Goal: Task Accomplishment & Management: Manage account settings

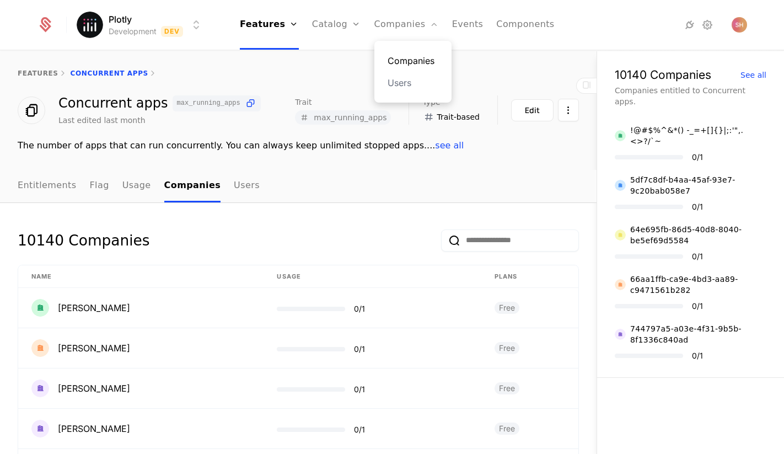
click at [413, 65] on link "Companies" at bounding box center [413, 60] width 51 height 13
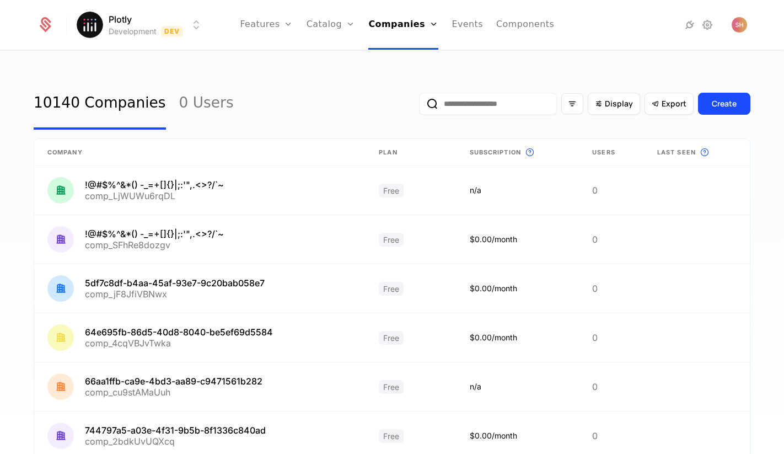
click at [499, 103] on input "email" at bounding box center [488, 104] width 138 height 22
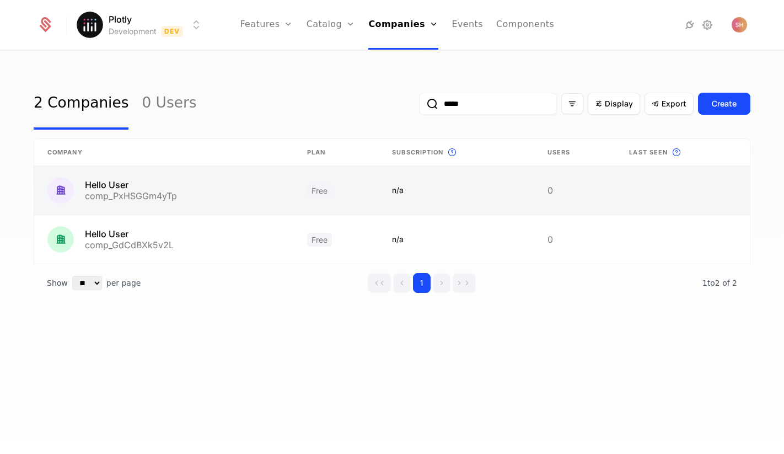
type input "*****"
click at [324, 191] on link at bounding box center [336, 190] width 85 height 49
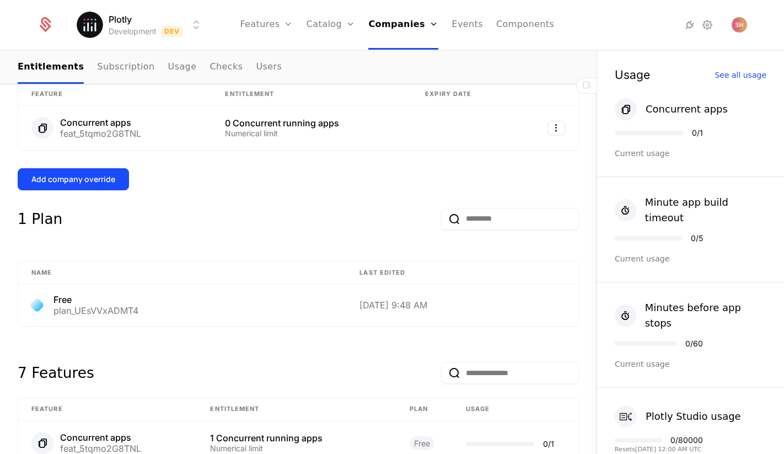
scroll to position [288, 0]
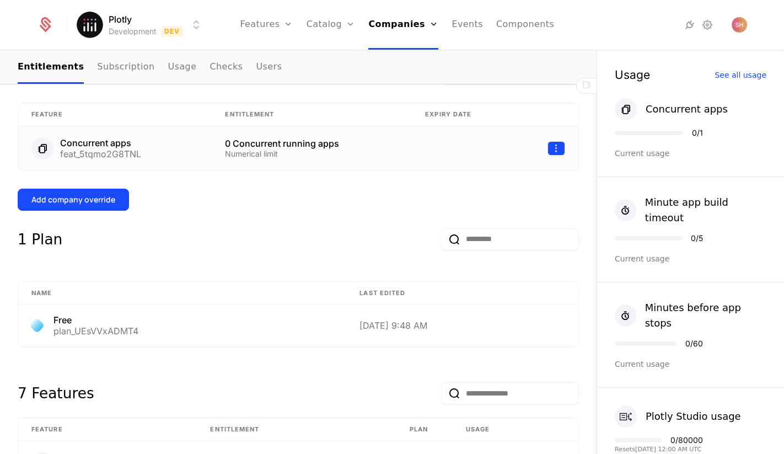
click at [559, 153] on html "Plotly Development Dev Features Features Flags Catalog Plans Add Ons Credits Co…" at bounding box center [392, 227] width 784 height 454
click at [493, 177] on div "Delete" at bounding box center [484, 176] width 33 height 15
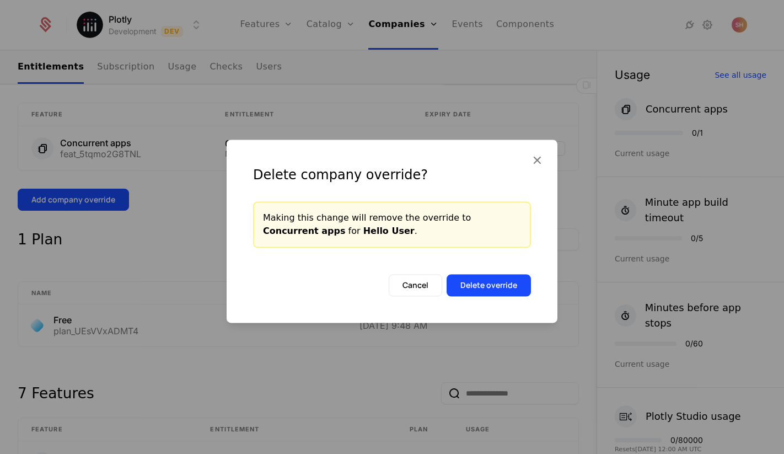
click at [487, 296] on div "Delete company override? Making this change will remove the override to Concurr…" at bounding box center [392, 231] width 331 height 183
click at [488, 288] on button "Delete override" at bounding box center [489, 285] width 84 height 22
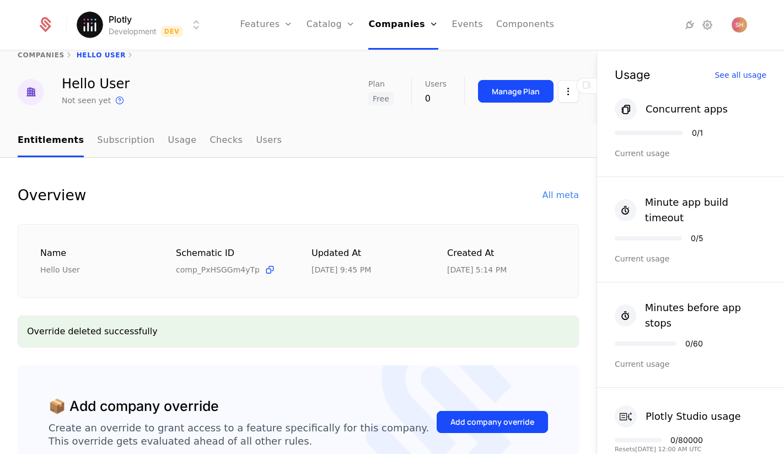
scroll to position [0, 0]
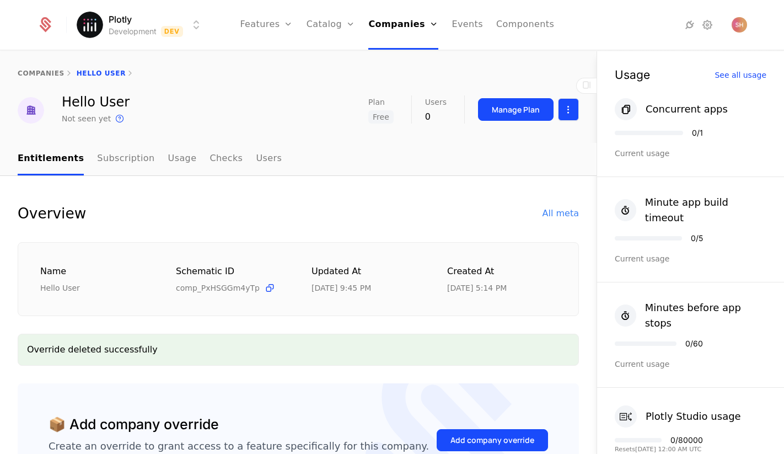
click at [571, 112] on html "Plotly Development Dev Features Features Flags Catalog Plans Add Ons Credits Co…" at bounding box center [392, 227] width 784 height 454
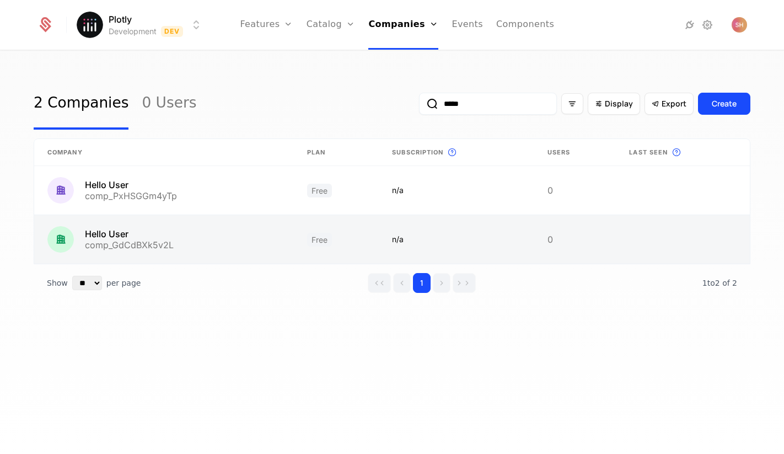
click at [132, 237] on link at bounding box center [164, 239] width 260 height 49
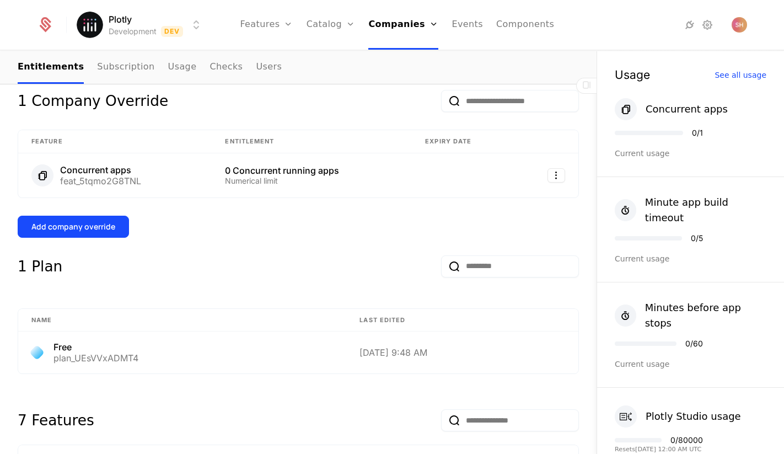
scroll to position [251, 0]
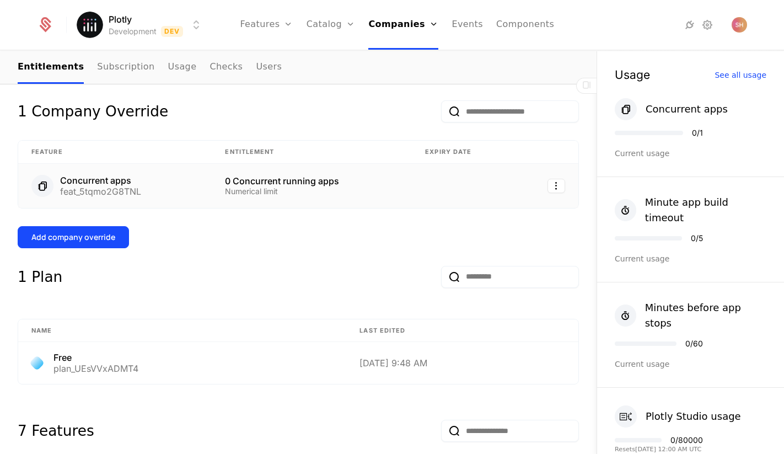
click at [544, 185] on div at bounding box center [547, 186] width 36 height 14
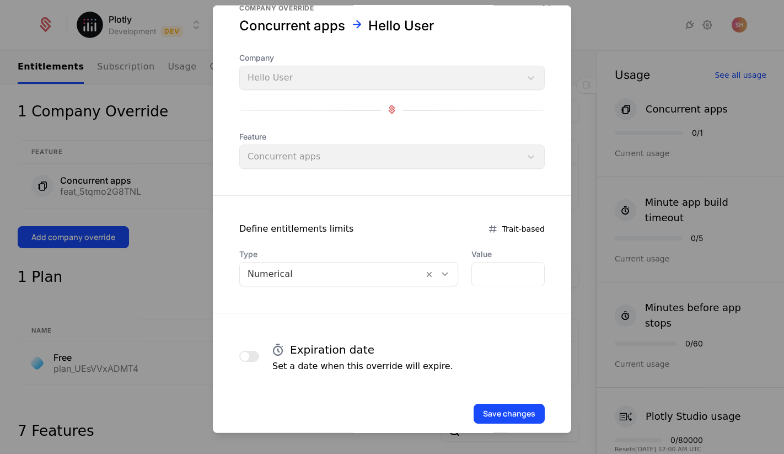
scroll to position [19, 0]
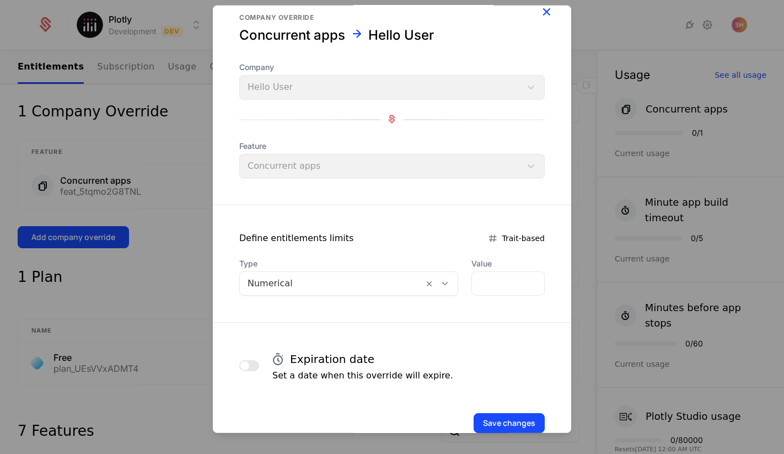
click at [541, 9] on icon "button" at bounding box center [546, 11] width 14 height 14
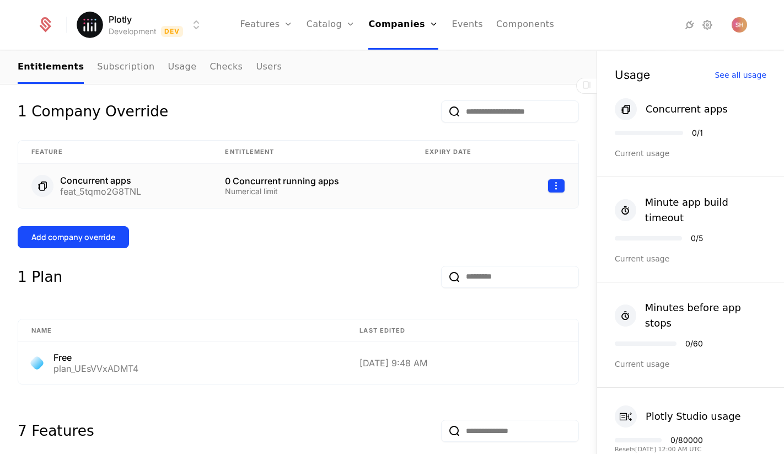
click at [558, 186] on html "Plotly Development Dev Features Features Flags Catalog Plans Add Ons Credits Co…" at bounding box center [392, 227] width 784 height 454
click at [489, 213] on div "Delete" at bounding box center [484, 213] width 33 height 15
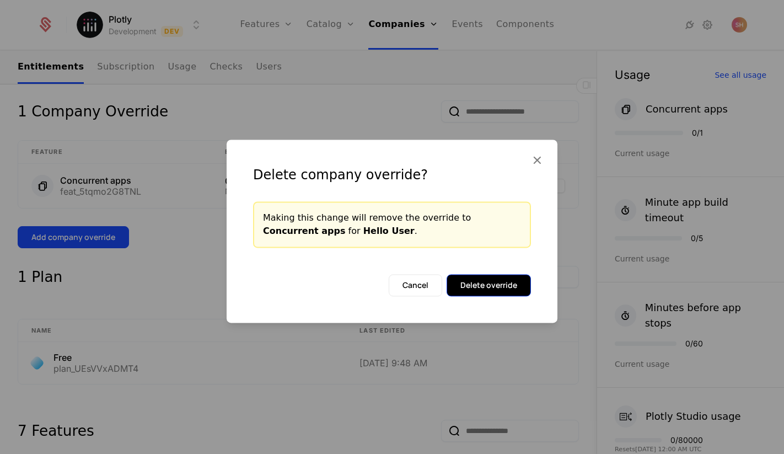
click at [488, 282] on button "Delete override" at bounding box center [489, 285] width 84 height 22
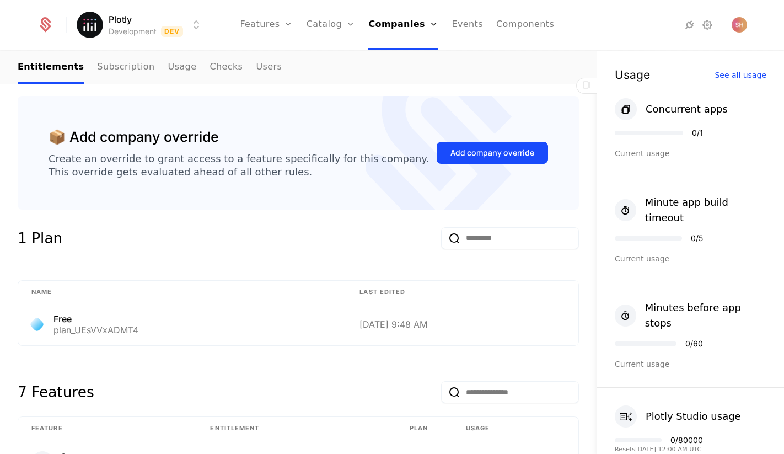
scroll to position [296, 0]
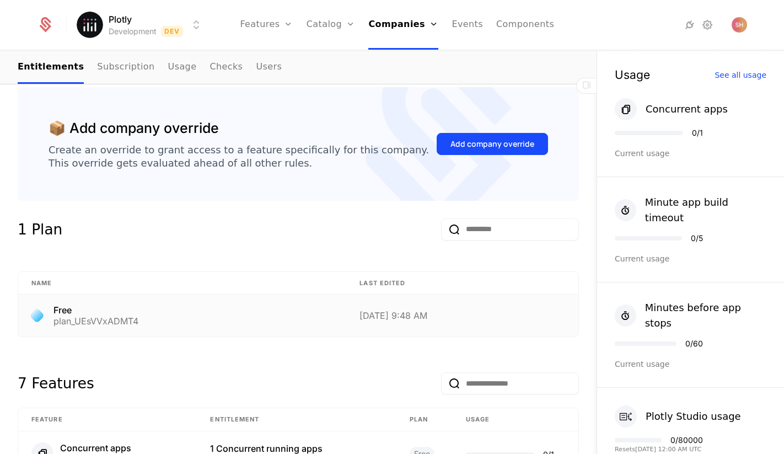
click at [255, 322] on div "Free plan_UEsVVxADMT4" at bounding box center [182, 316] width 302 height 20
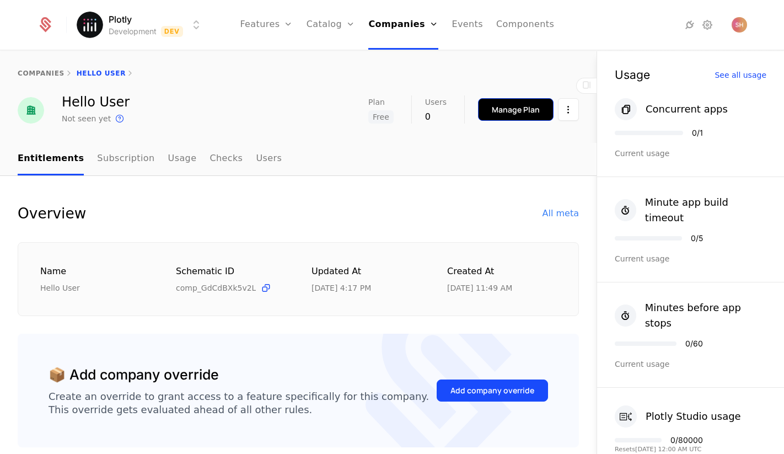
click at [531, 105] on div "Manage Plan" at bounding box center [516, 109] width 48 height 11
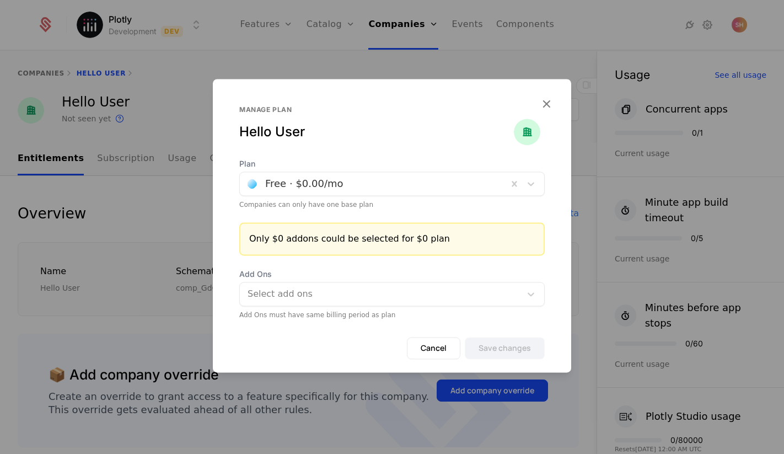
click at [518, 195] on div at bounding box center [526, 183] width 36 height 23
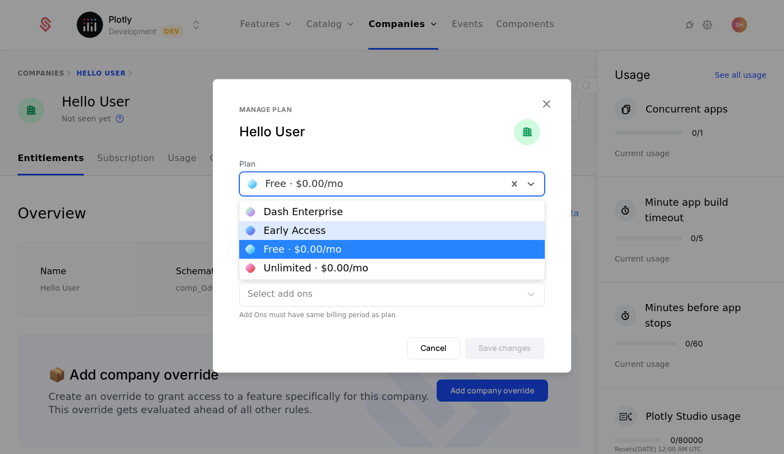
click at [454, 233] on div "Early Access" at bounding box center [392, 231] width 292 height 10
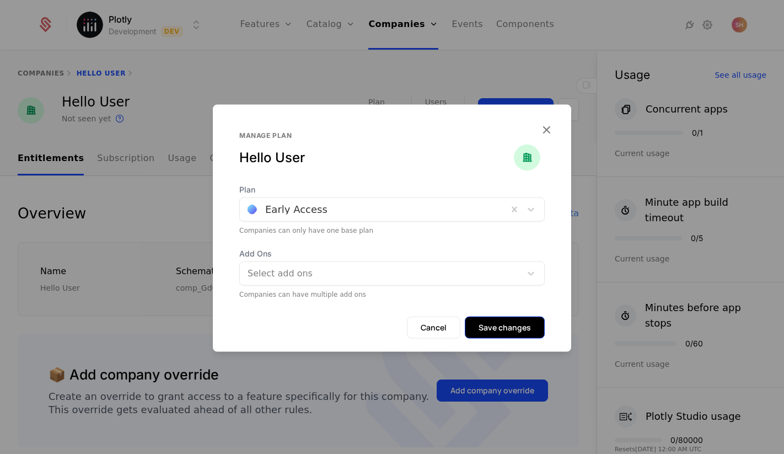
click at [519, 330] on button "Save changes" at bounding box center [505, 327] width 80 height 22
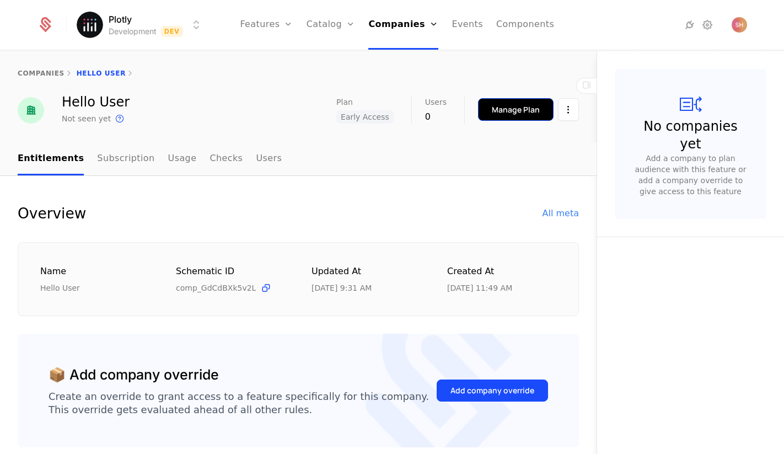
click at [519, 109] on div "Manage Plan" at bounding box center [516, 109] width 48 height 11
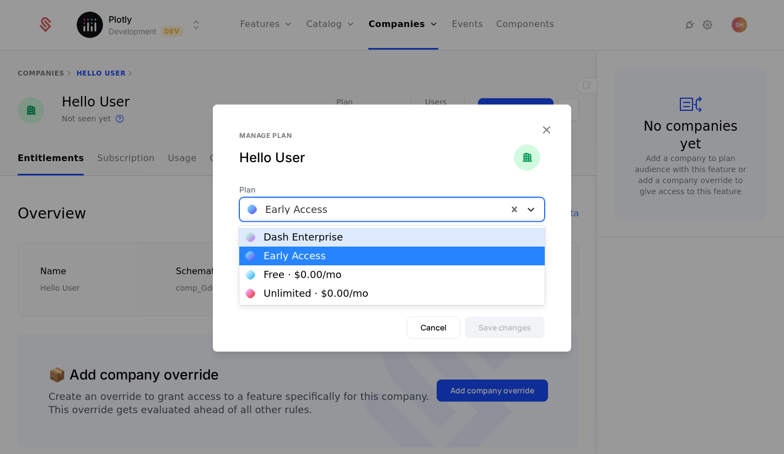
click at [529, 211] on icon at bounding box center [531, 208] width 11 height 11
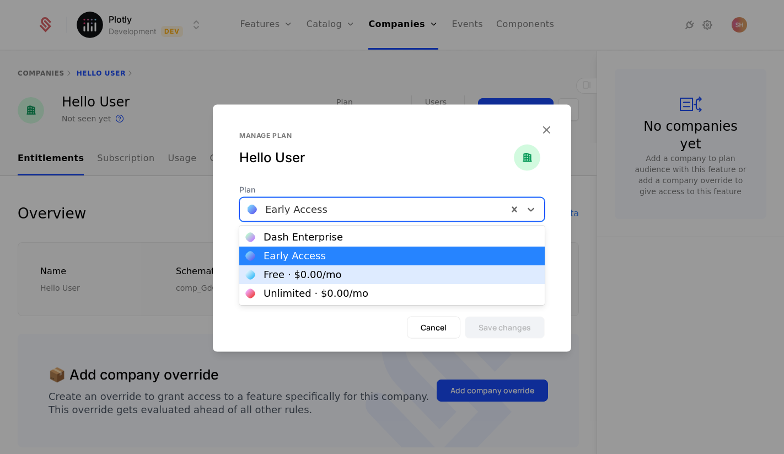
click at [448, 272] on div "Free · $0.00 /mo" at bounding box center [392, 275] width 292 height 10
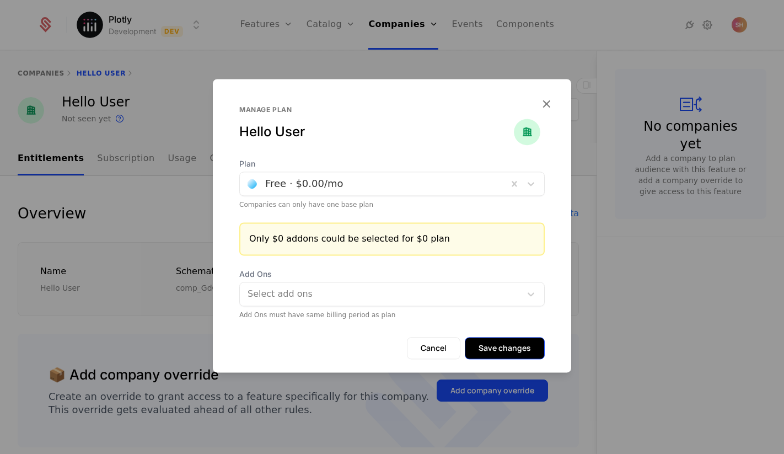
click at [504, 345] on button "Save changes" at bounding box center [505, 348] width 80 height 22
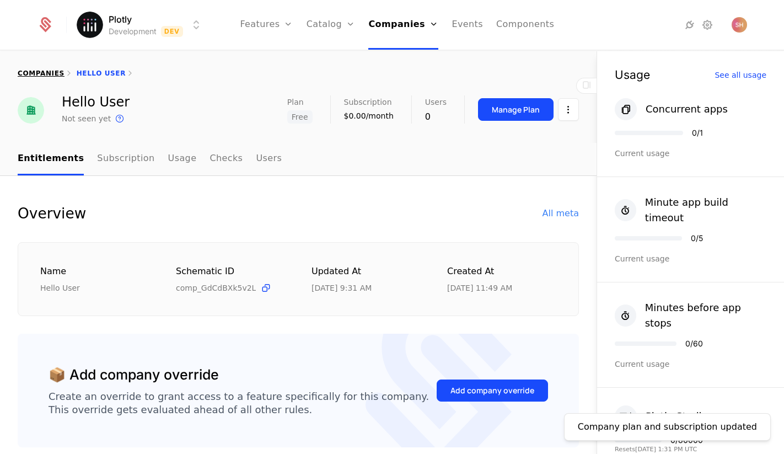
click at [46, 77] on div "companies" at bounding box center [41, 73] width 47 height 9
click at [39, 71] on link "companies" at bounding box center [41, 73] width 47 height 8
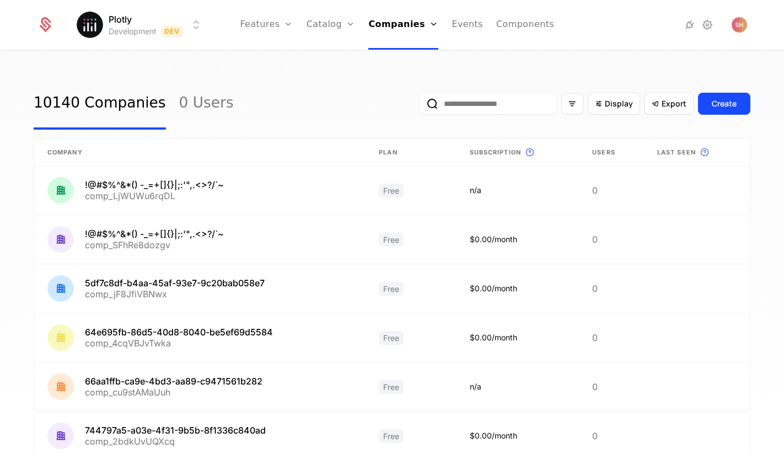
click at [514, 101] on input "email" at bounding box center [488, 104] width 138 height 22
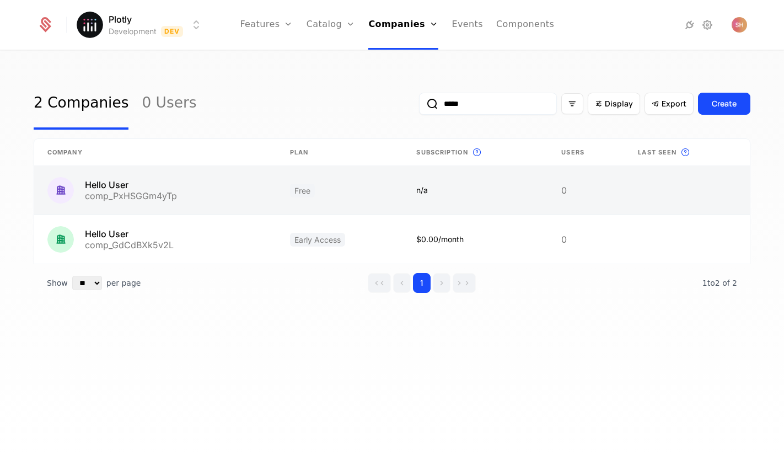
type input "*****"
click at [186, 189] on link at bounding box center [155, 190] width 243 height 49
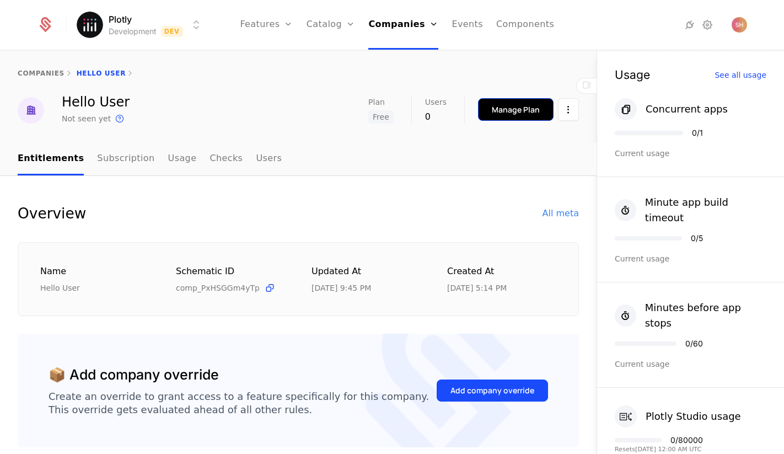
click at [517, 117] on button "Manage Plan" at bounding box center [516, 109] width 76 height 23
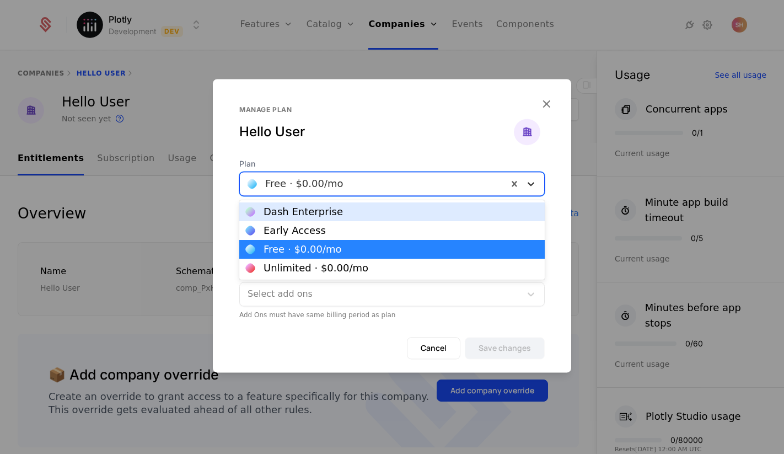
click at [533, 184] on icon at bounding box center [531, 183] width 11 height 11
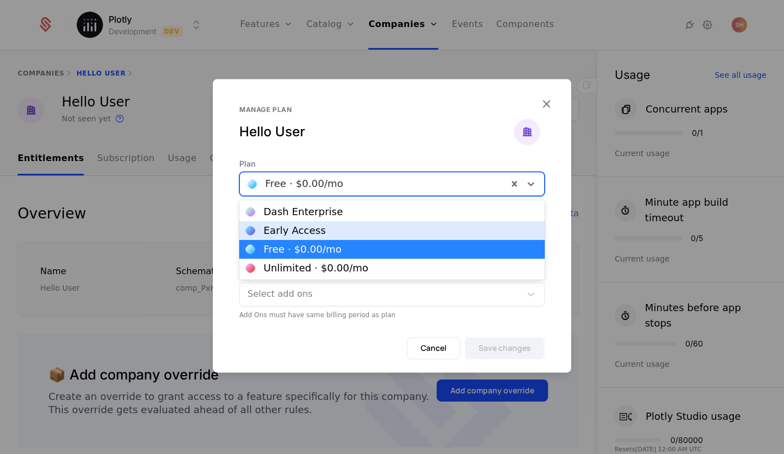
click at [495, 224] on div "Early Access" at bounding box center [392, 230] width 306 height 19
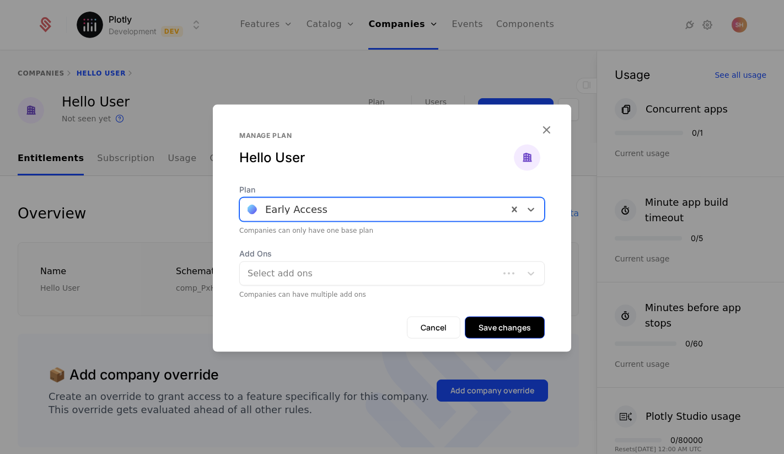
click at [506, 328] on button "Save changes" at bounding box center [505, 327] width 80 height 22
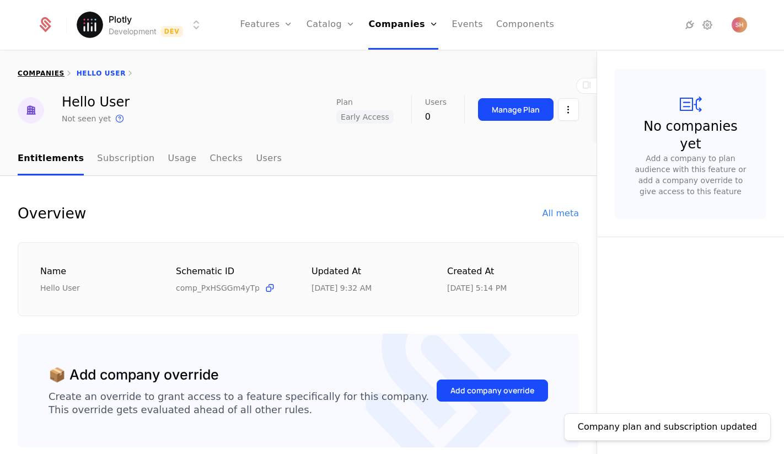
click at [41, 77] on link "companies" at bounding box center [41, 73] width 47 height 8
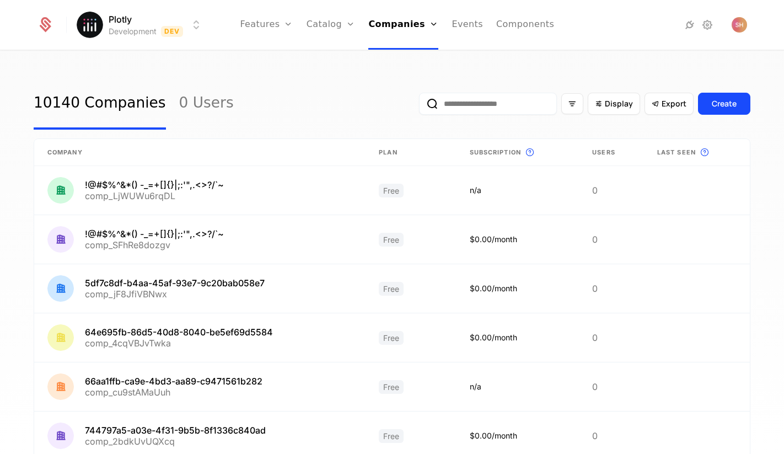
click at [501, 93] on input "email" at bounding box center [488, 104] width 138 height 22
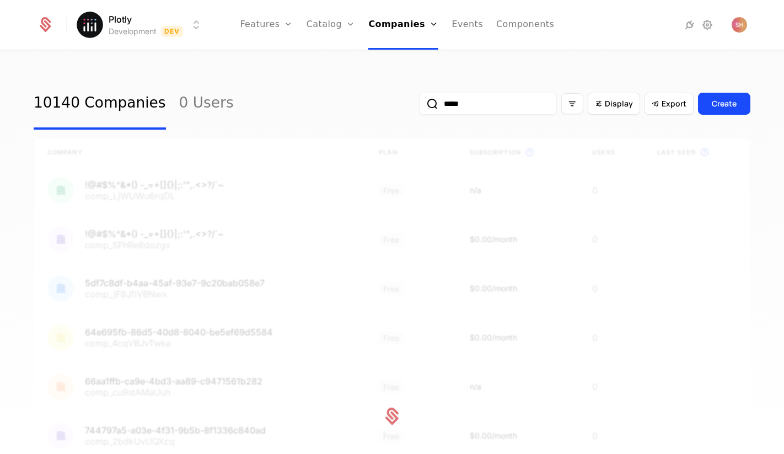
type input "*****"
click at [419, 106] on button "submit" at bounding box center [419, 106] width 0 height 0
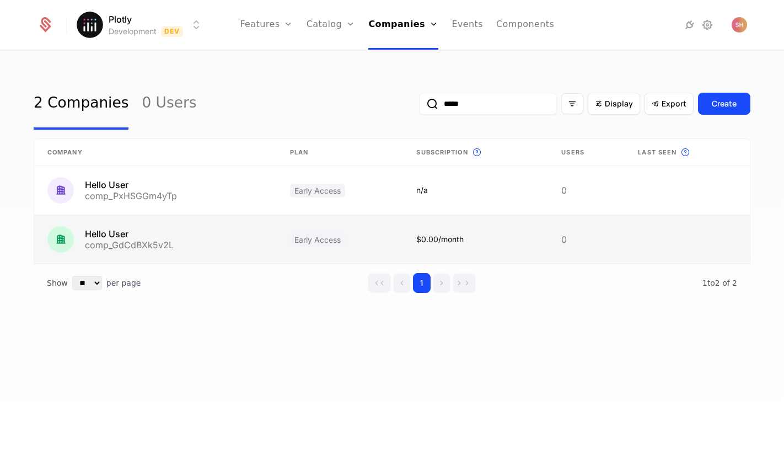
click at [251, 231] on link at bounding box center [155, 239] width 243 height 49
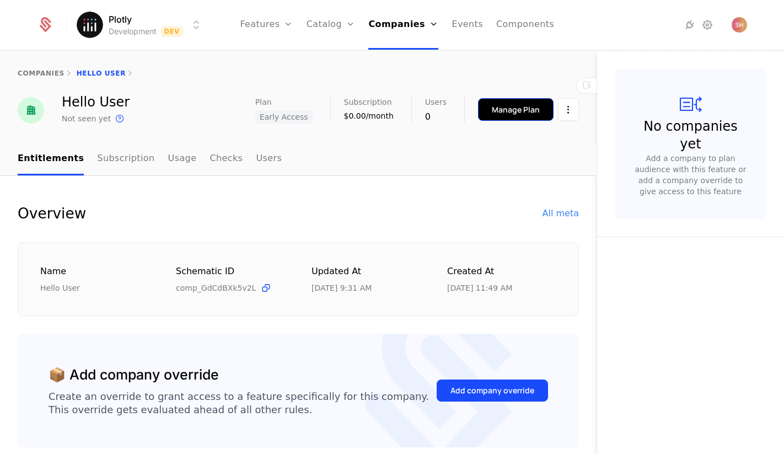
click at [527, 117] on button "Manage Plan" at bounding box center [516, 109] width 76 height 23
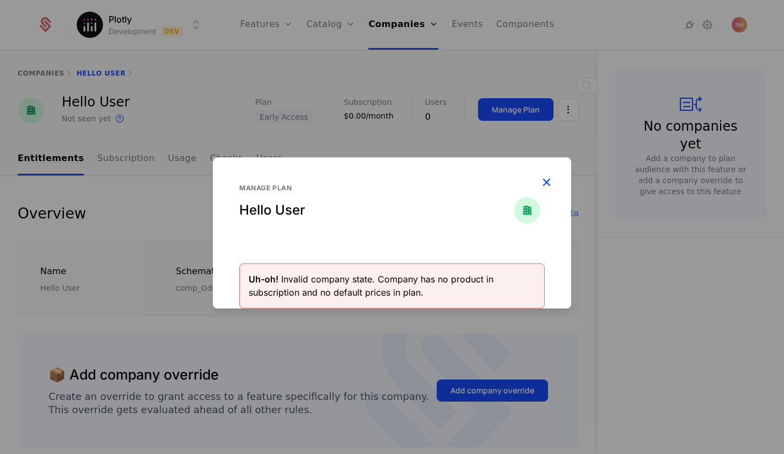
click at [548, 178] on icon "button" at bounding box center [546, 182] width 14 height 14
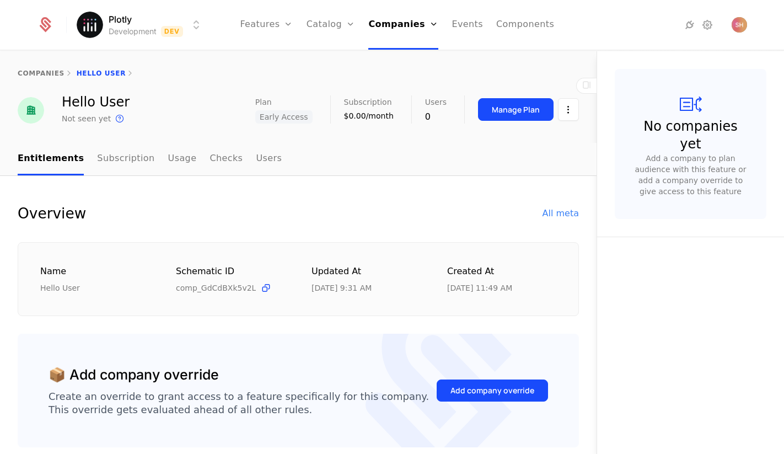
click at [291, 116] on span "Early Access" at bounding box center [283, 116] width 57 height 13
click at [515, 103] on button "Manage Plan" at bounding box center [516, 109] width 76 height 23
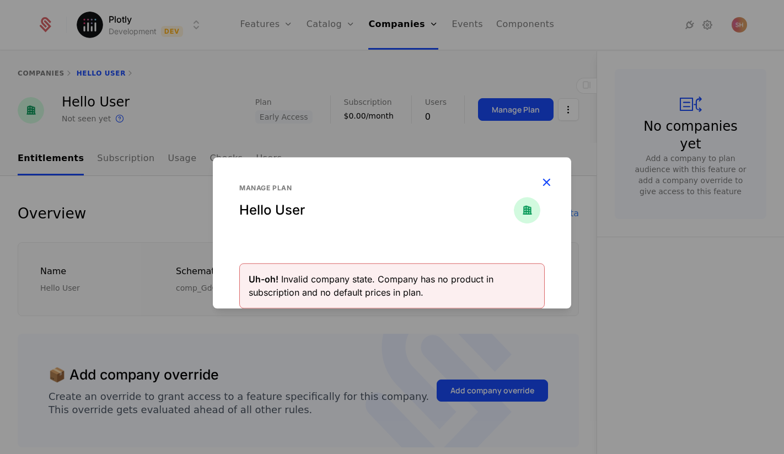
click at [551, 180] on icon "button" at bounding box center [546, 182] width 14 height 14
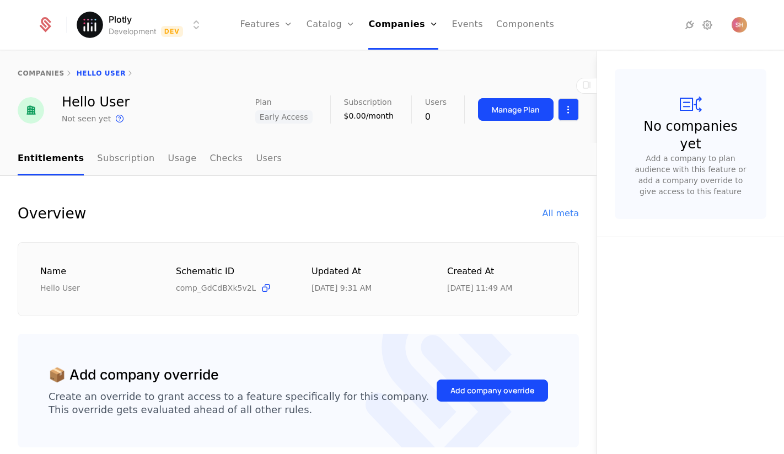
click at [568, 119] on html "Plotly Development Dev Features Features Flags Catalog Plans Add Ons Credits Co…" at bounding box center [392, 227] width 784 height 454
click at [42, 76] on link "companies" at bounding box center [41, 73] width 47 height 8
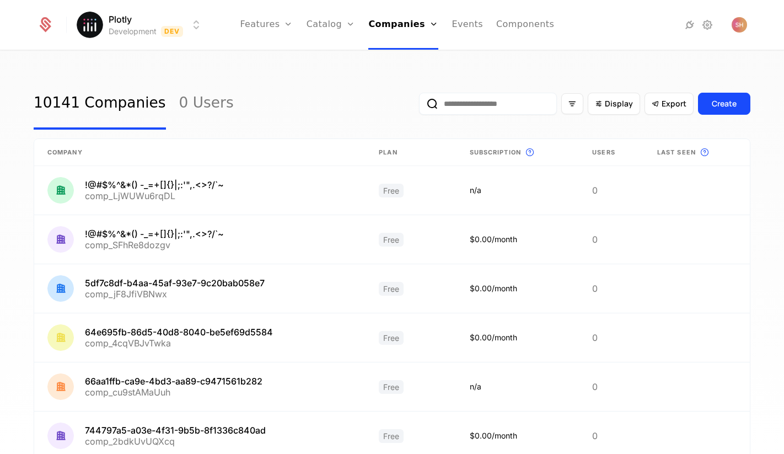
click at [489, 112] on input "email" at bounding box center [488, 104] width 138 height 22
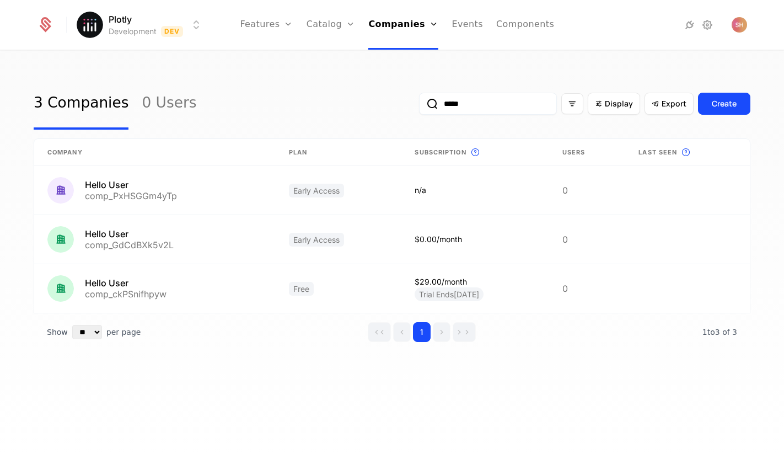
type input "*****"
click at [366, 117] on div "3 Companies 0 Users ***** Display Export Create" at bounding box center [392, 104] width 717 height 52
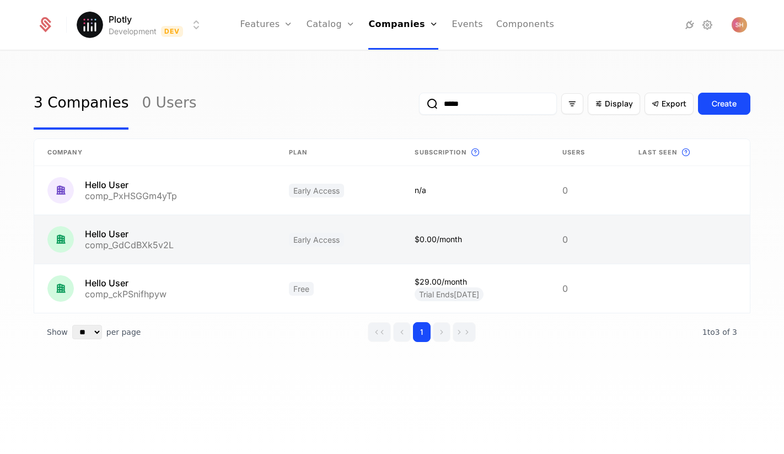
click at [199, 253] on link at bounding box center [155, 239] width 242 height 49
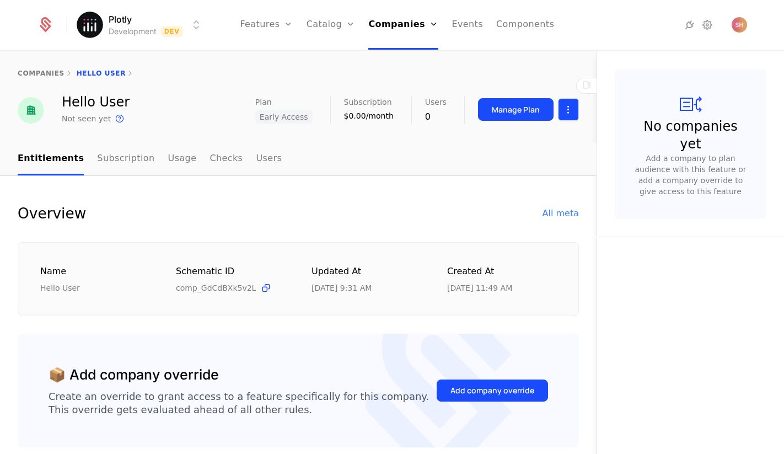
click at [561, 116] on html "Plotly Development Dev Features Features Flags Catalog Plans Add Ons Credits Co…" at bounding box center [392, 227] width 784 height 454
click at [513, 171] on div "Delete company" at bounding box center [523, 166] width 82 height 15
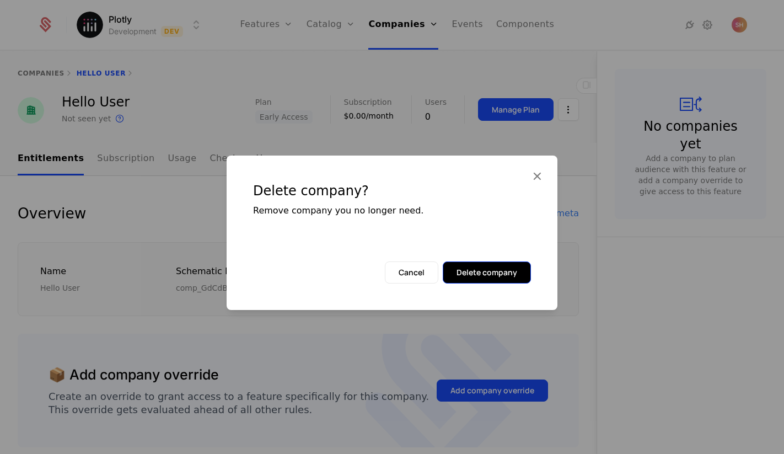
click at [491, 276] on button "Delete company" at bounding box center [487, 272] width 88 height 22
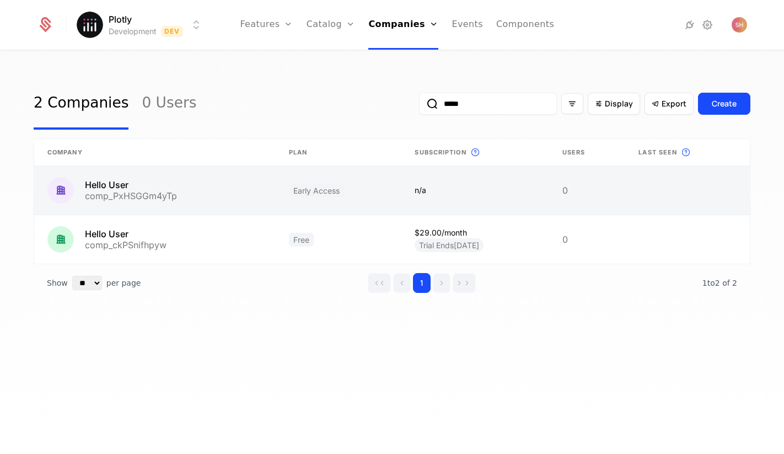
click at [175, 183] on link at bounding box center [155, 190] width 242 height 49
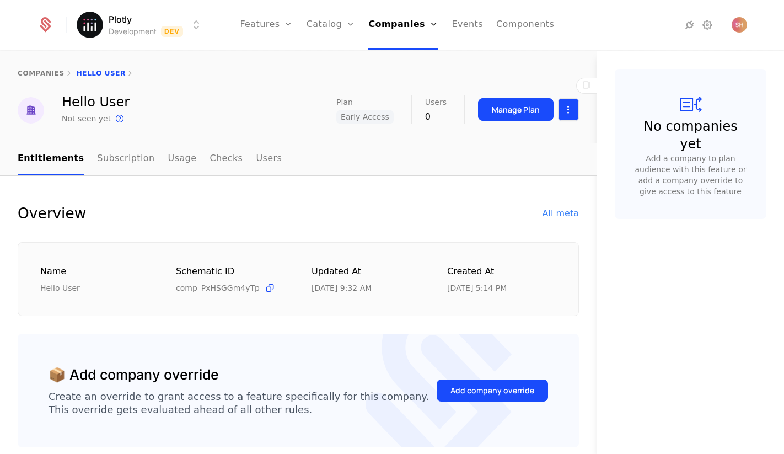
click at [566, 114] on html "Plotly Development Dev Features Features Flags Catalog Plans Add Ons Credits Co…" at bounding box center [392, 227] width 784 height 454
click at [537, 171] on div "Delete company" at bounding box center [523, 166] width 82 height 15
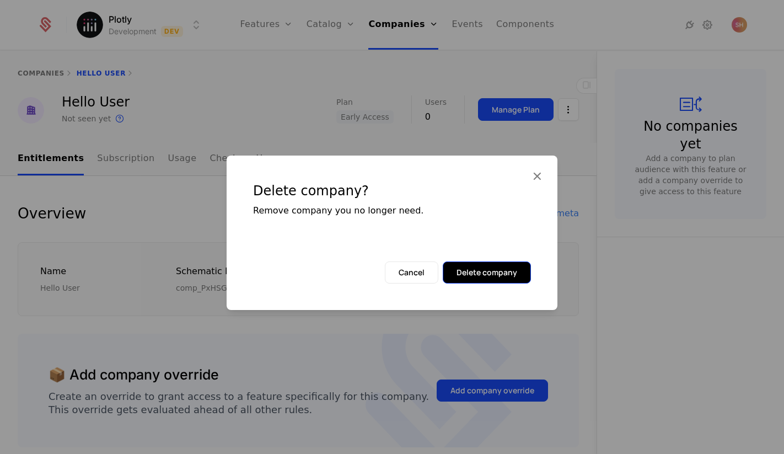
click at [495, 271] on button "Delete company" at bounding box center [487, 272] width 88 height 22
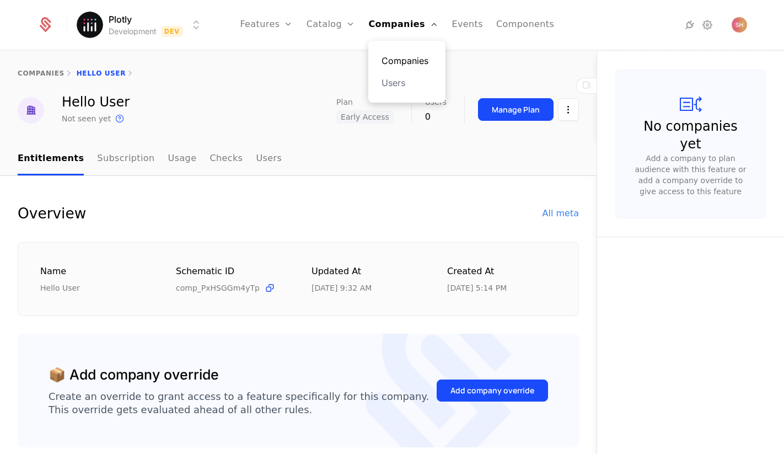
click at [411, 62] on link "Companies" at bounding box center [407, 60] width 51 height 13
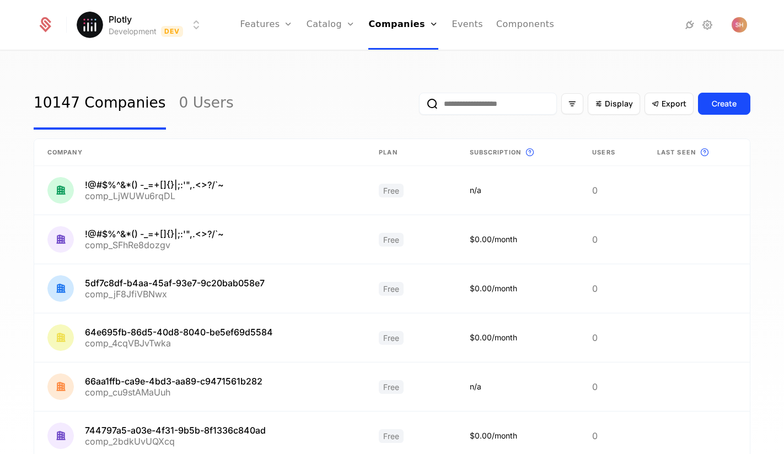
click at [497, 97] on input "email" at bounding box center [488, 104] width 138 height 22
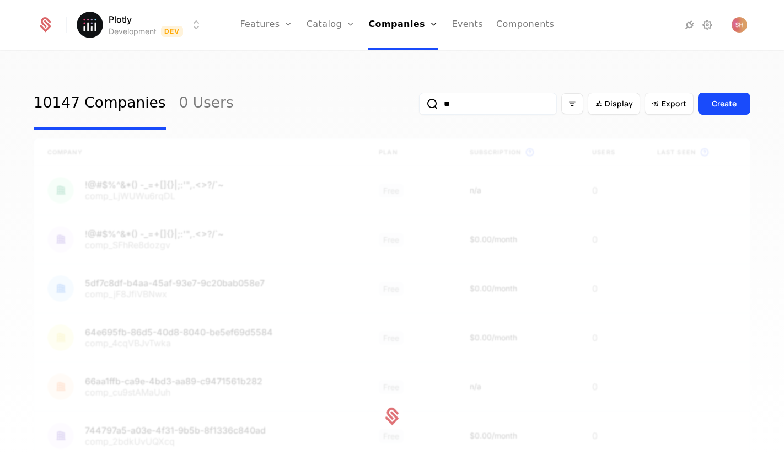
type input "*"
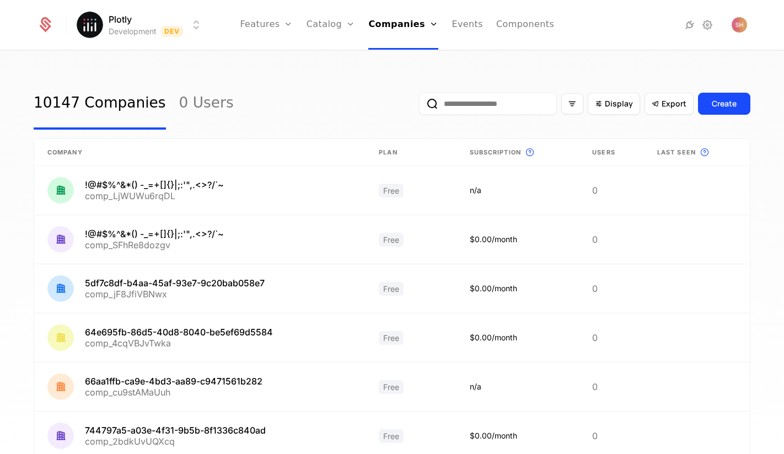
click at [197, 22] on html "Plotly Development Dev Features Features Flags Catalog Plans Add Ons Credits Co…" at bounding box center [392, 227] width 784 height 454
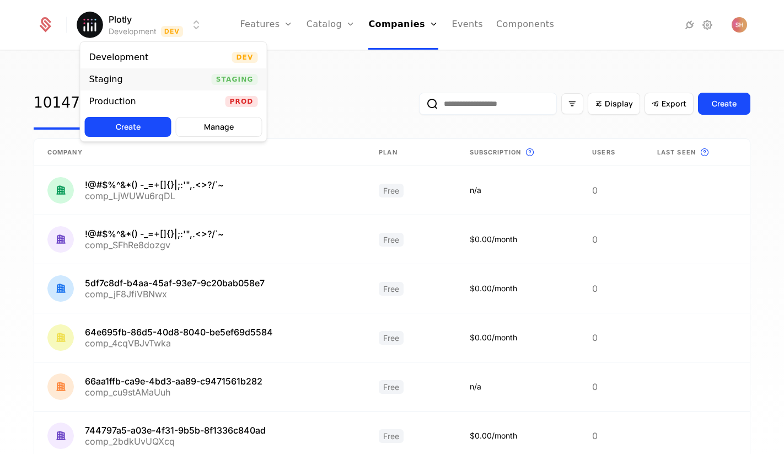
click at [184, 81] on div "Staging Staging" at bounding box center [174, 79] width 186 height 22
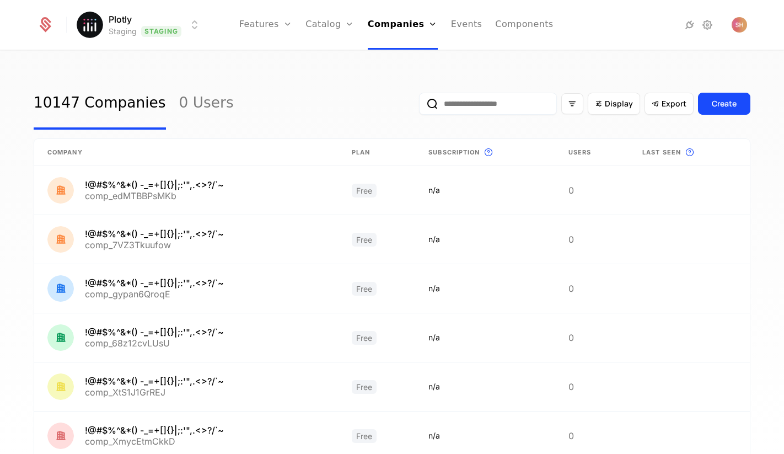
click at [475, 112] on input "email" at bounding box center [488, 104] width 138 height 22
type input "**********"
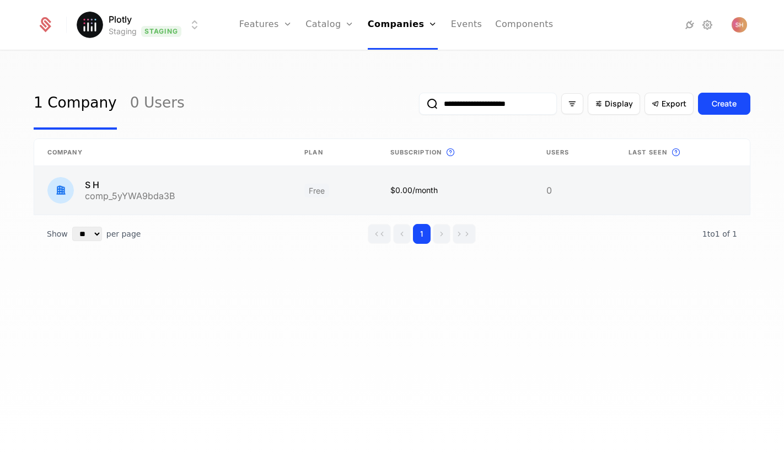
click at [217, 191] on link at bounding box center [162, 190] width 257 height 49
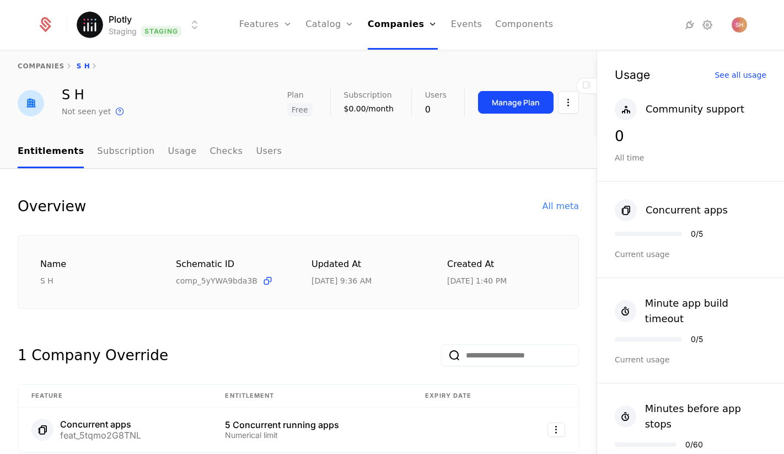
scroll to position [1, 0]
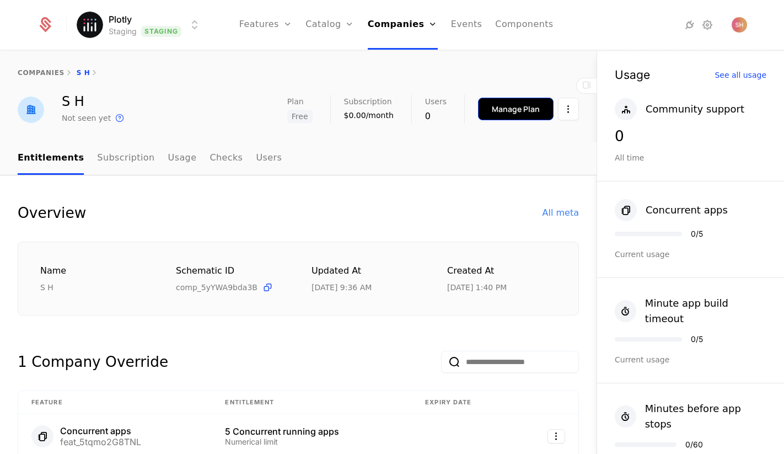
click at [510, 110] on div "Manage Plan" at bounding box center [516, 109] width 48 height 11
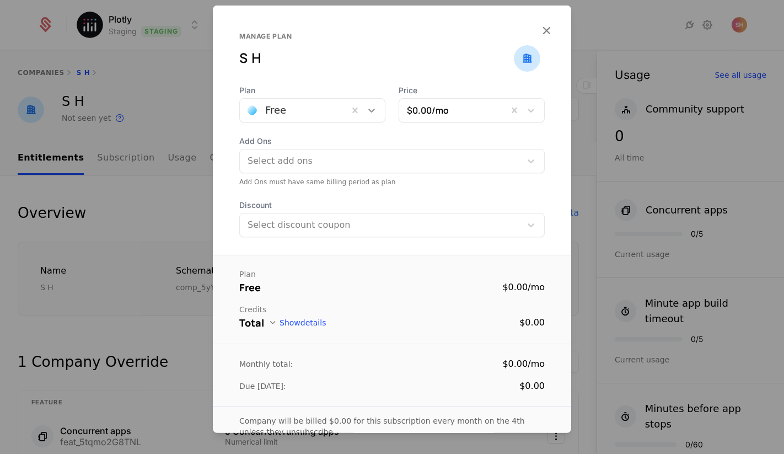
click at [373, 106] on icon at bounding box center [371, 109] width 11 height 11
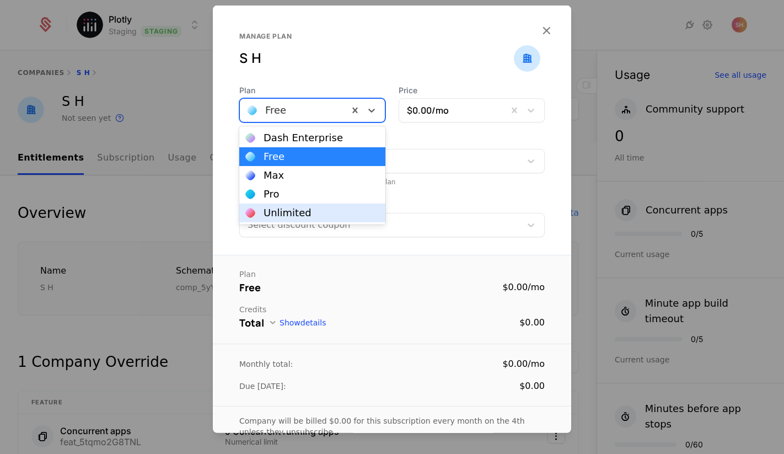
click at [335, 217] on div "Unlimited" at bounding box center [312, 213] width 133 height 10
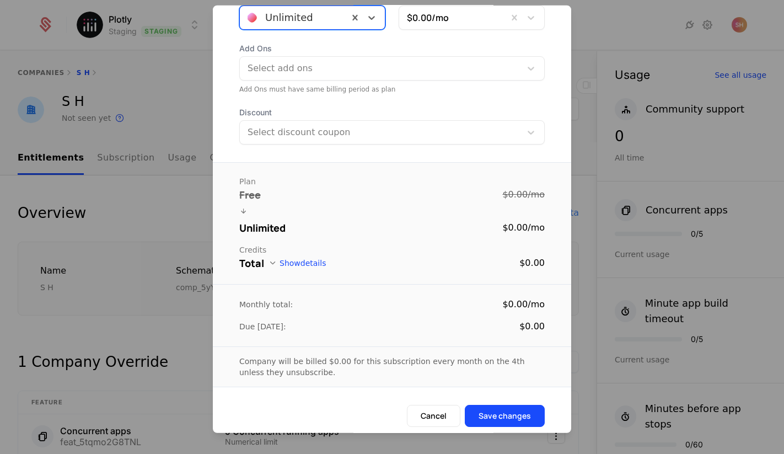
scroll to position [100, 0]
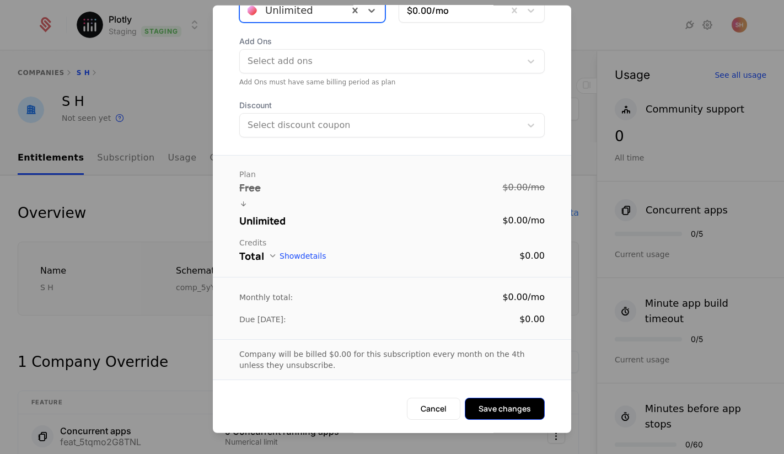
click at [515, 402] on button "Save changes" at bounding box center [505, 408] width 80 height 22
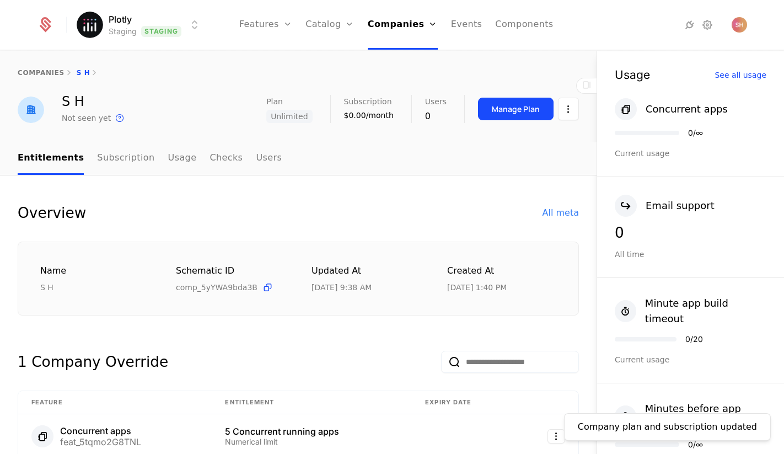
scroll to position [0, 0]
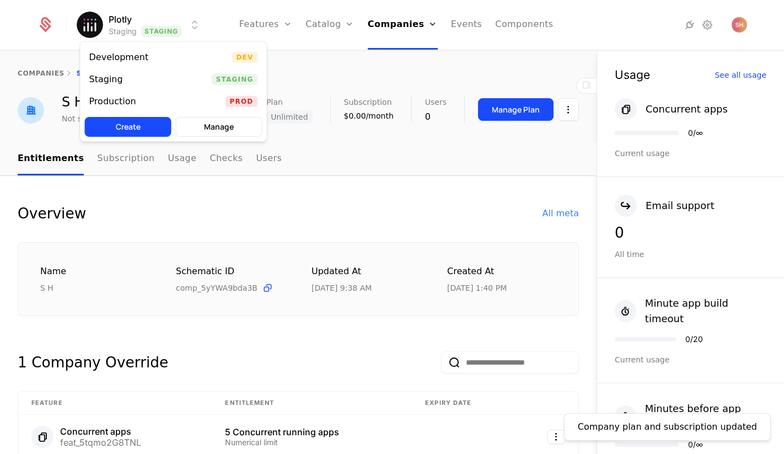
click at [184, 25] on html "Plotly Staging Staging Features Features Flags Catalog Plans Add Ons Credits Co…" at bounding box center [392, 227] width 784 height 454
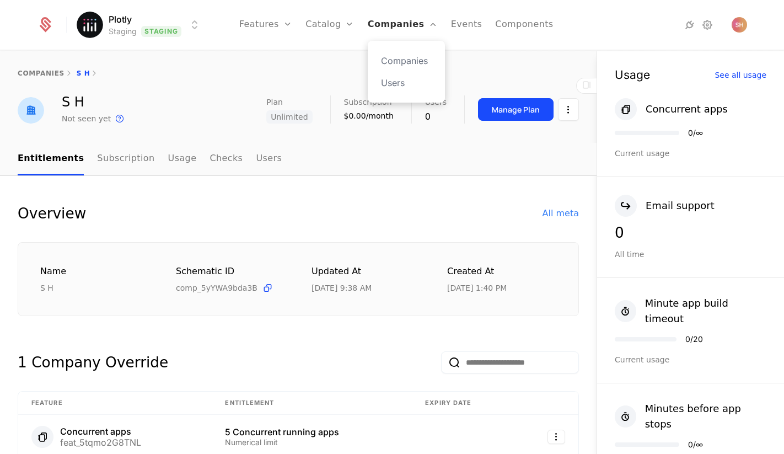
click at [409, 26] on html "Plotly Staging Staging Features Features Flags Catalog Plans Add Ons Credits Co…" at bounding box center [392, 227] width 784 height 454
click at [409, 26] on link "Companies" at bounding box center [403, 25] width 70 height 50
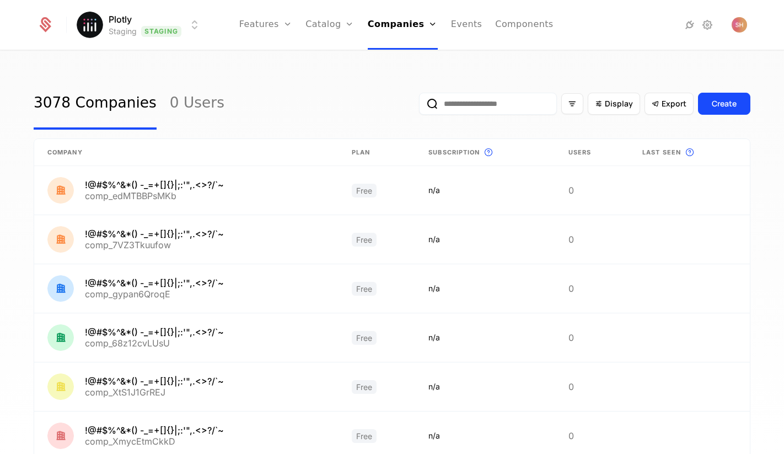
click at [474, 101] on input "email" at bounding box center [488, 104] width 138 height 22
type input "*****"
click at [419, 106] on button "submit" at bounding box center [419, 106] width 0 height 0
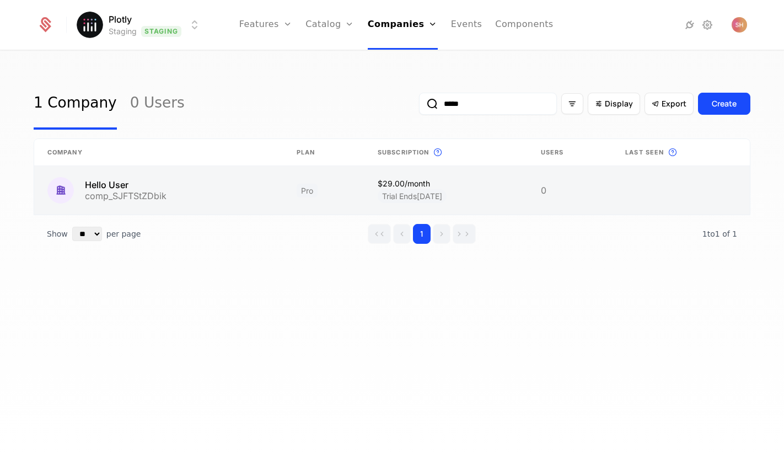
click at [248, 197] on link at bounding box center [158, 190] width 249 height 49
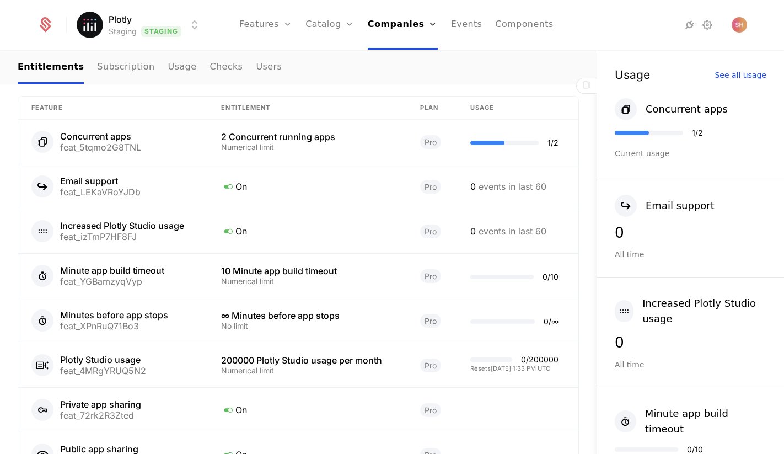
scroll to position [562, 0]
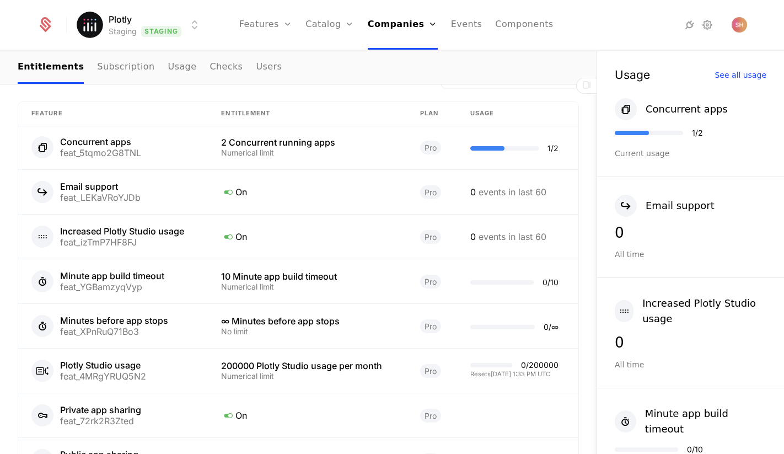
click at [174, 36] on html "Plotly Staging Staging Features Features Flags Catalog Plans Add Ons Credits Co…" at bounding box center [392, 227] width 784 height 454
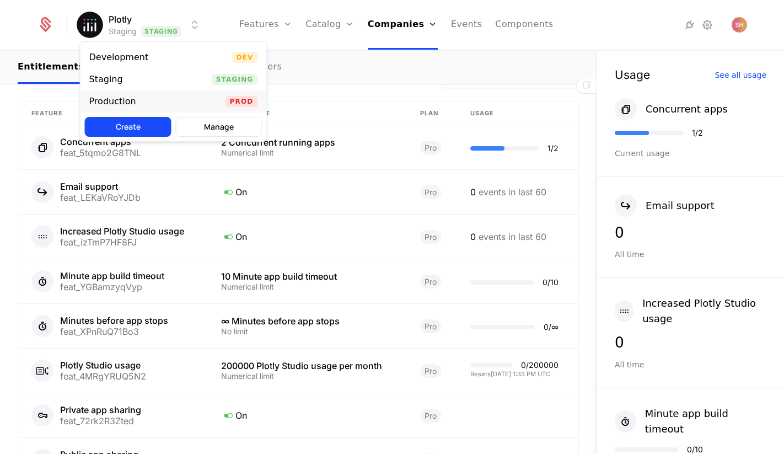
click at [162, 95] on div "Production Prod" at bounding box center [174, 101] width 186 height 22
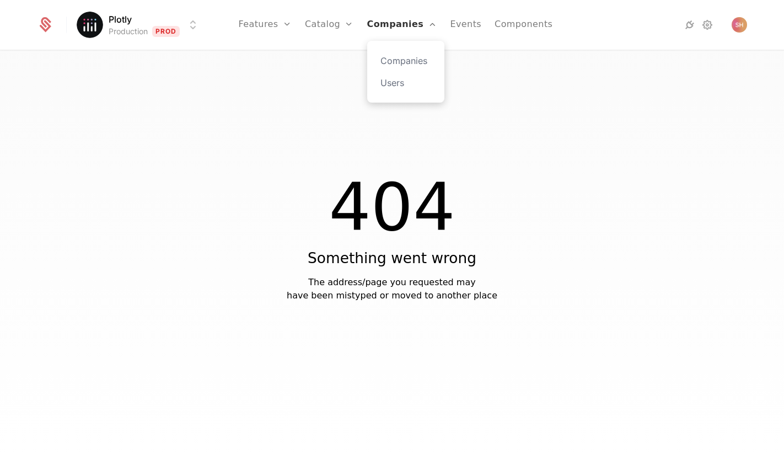
click at [405, 33] on link "Companies" at bounding box center [402, 25] width 70 height 50
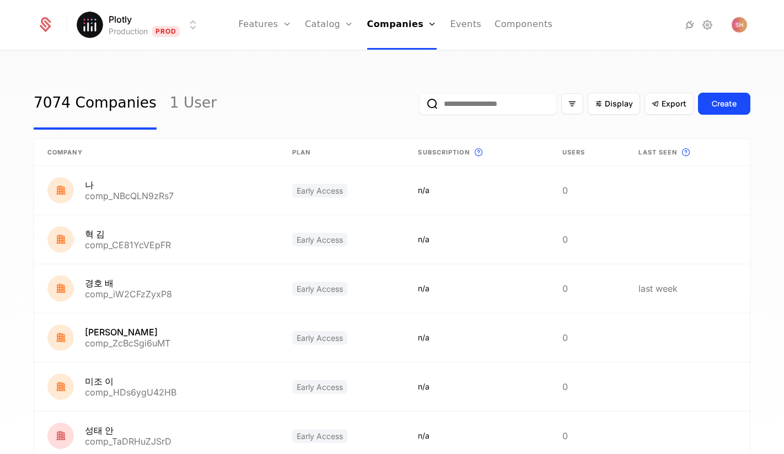
click at [462, 104] on input "email" at bounding box center [488, 104] width 138 height 22
type input "*****"
click at [419, 106] on button "submit" at bounding box center [419, 106] width 0 height 0
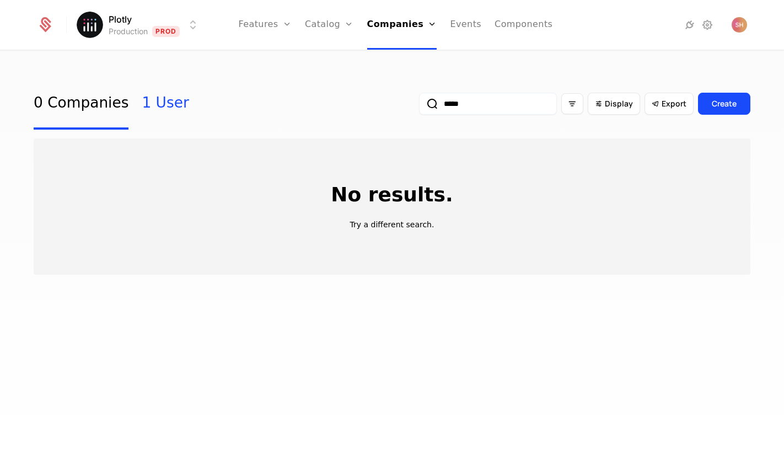
click at [156, 105] on link "1 User" at bounding box center [165, 104] width 47 height 52
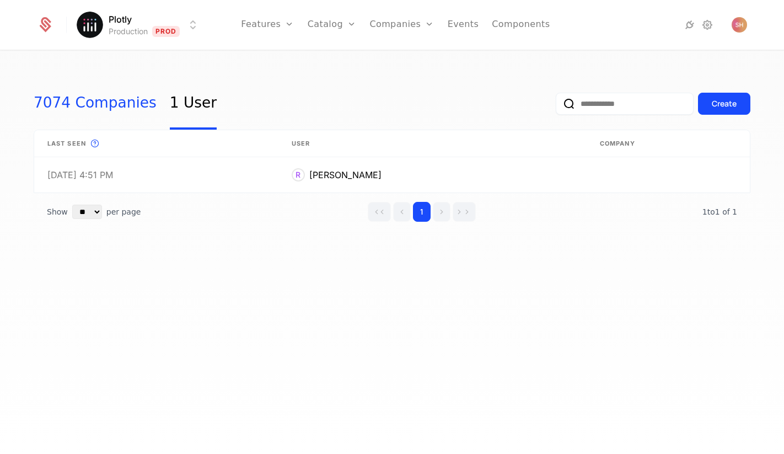
click at [79, 101] on link "7074 Companies" at bounding box center [95, 104] width 123 height 52
